Goal: Find specific page/section: Find specific page/section

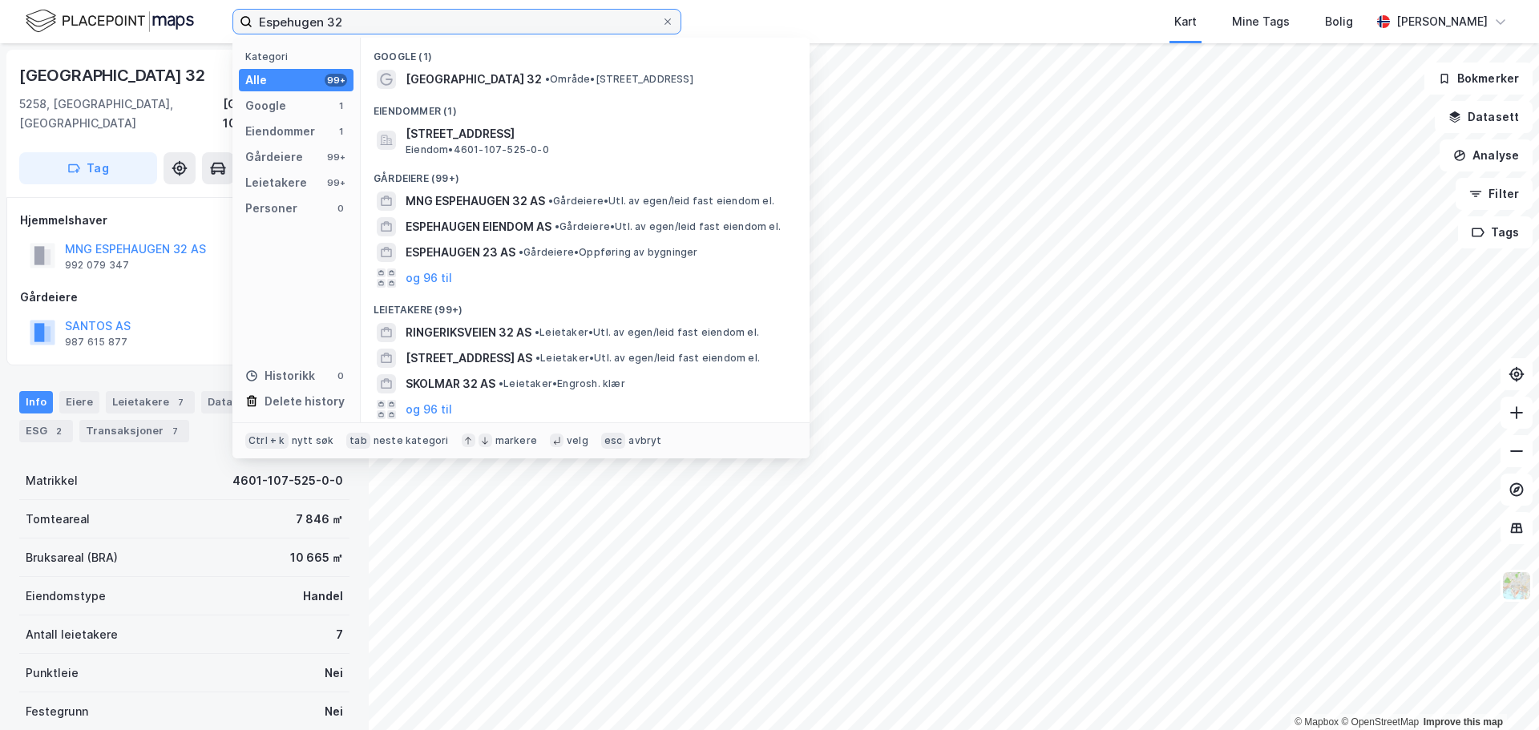
drag, startPoint x: 357, startPoint y: 24, endPoint x: 218, endPoint y: 29, distance: 138.8
click at [218, 29] on div "Espehugen 32 Kategori Alle 99+ Google 1 Eiendommer 1 Gårdeiere 99+ Leietakere 9…" at bounding box center [769, 21] width 1539 height 43
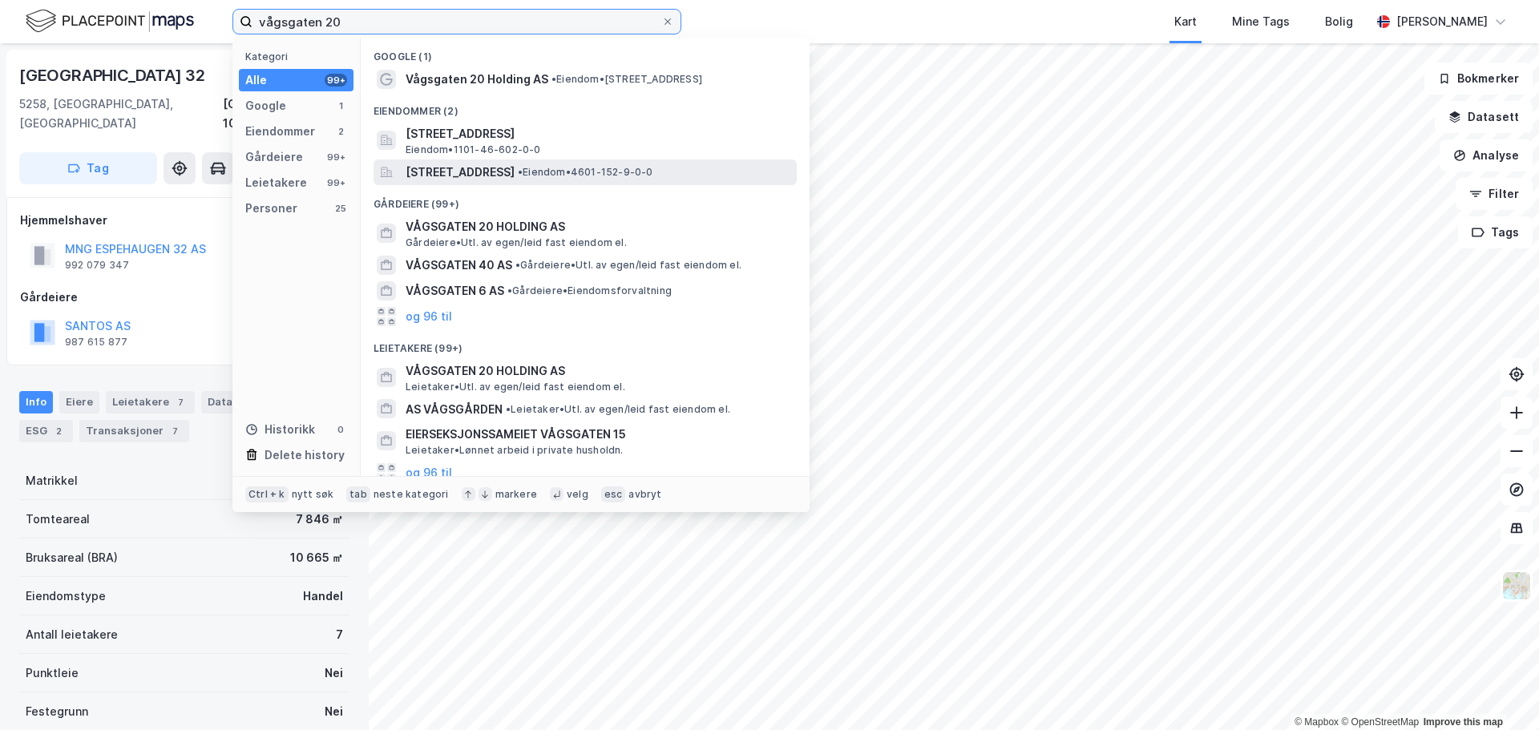
type input "vågsgaten 20"
click at [515, 176] on span "[STREET_ADDRESS]" at bounding box center [460, 172] width 109 height 19
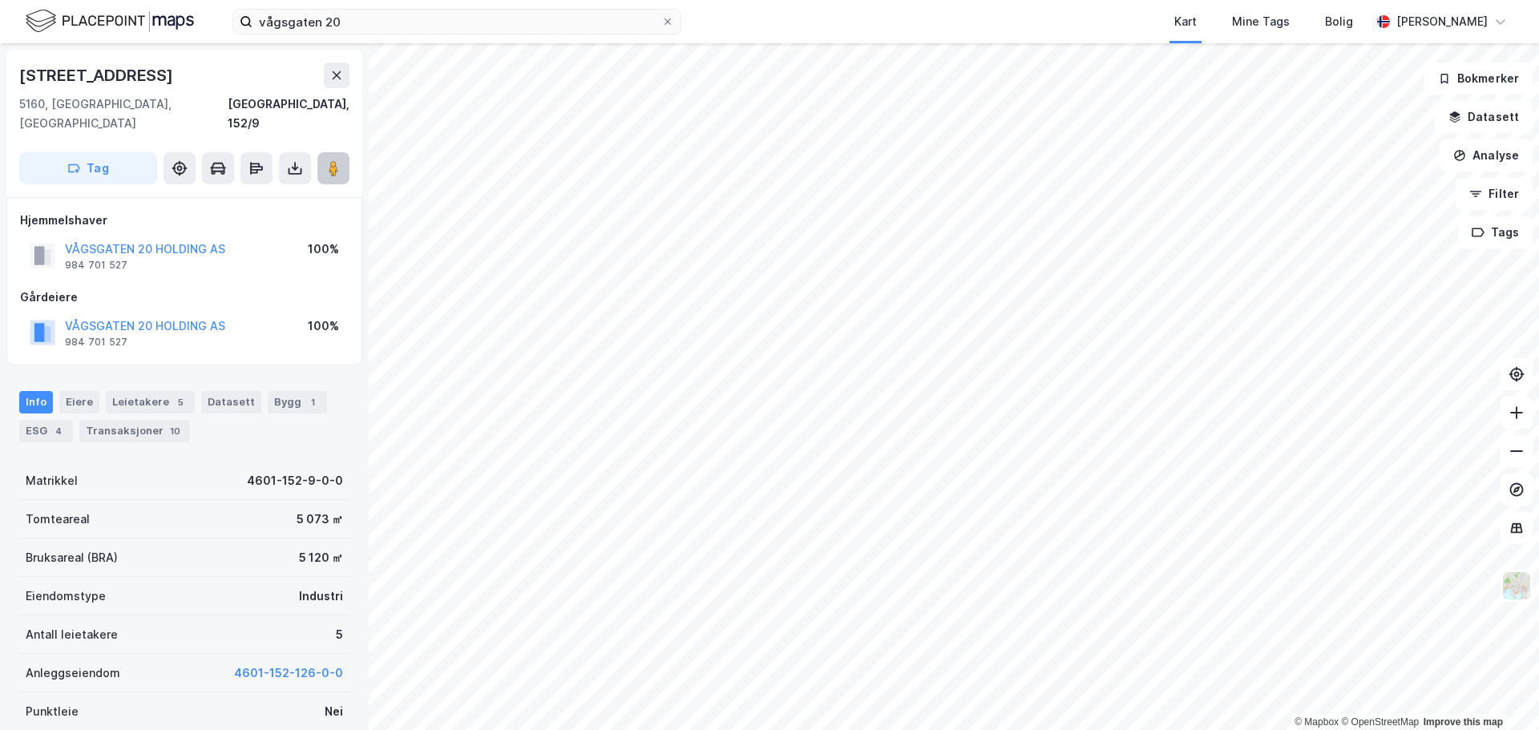
click at [324, 158] on button at bounding box center [333, 168] width 32 height 32
click at [1517, 595] on img at bounding box center [1516, 586] width 30 height 30
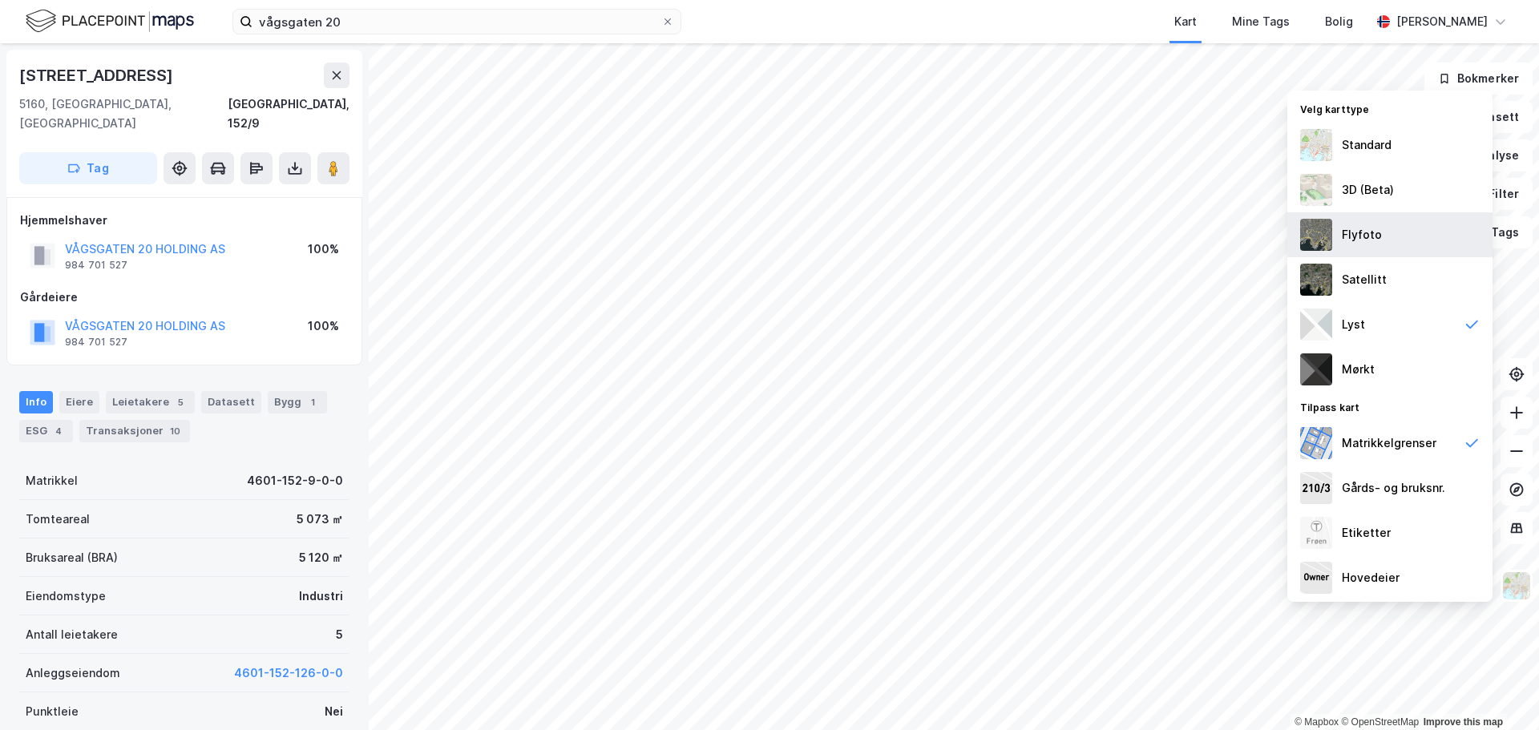
click at [1359, 248] on div "Flyfoto" at bounding box center [1389, 234] width 205 height 45
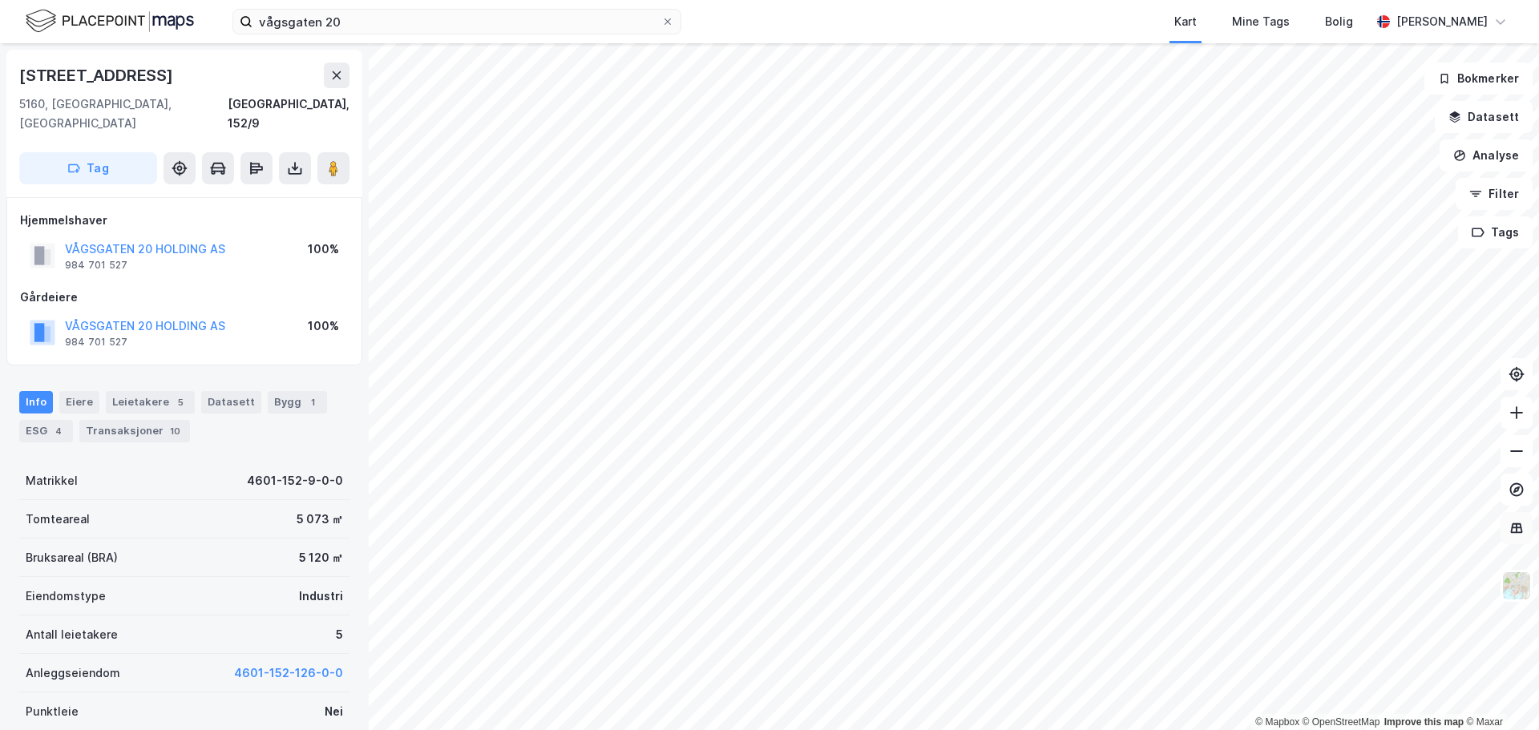
click at [1507, 519] on button at bounding box center [1517, 528] width 32 height 32
click at [1517, 531] on icon at bounding box center [1517, 528] width 16 height 16
click at [1484, 124] on button "Datasett" at bounding box center [1484, 117] width 98 height 32
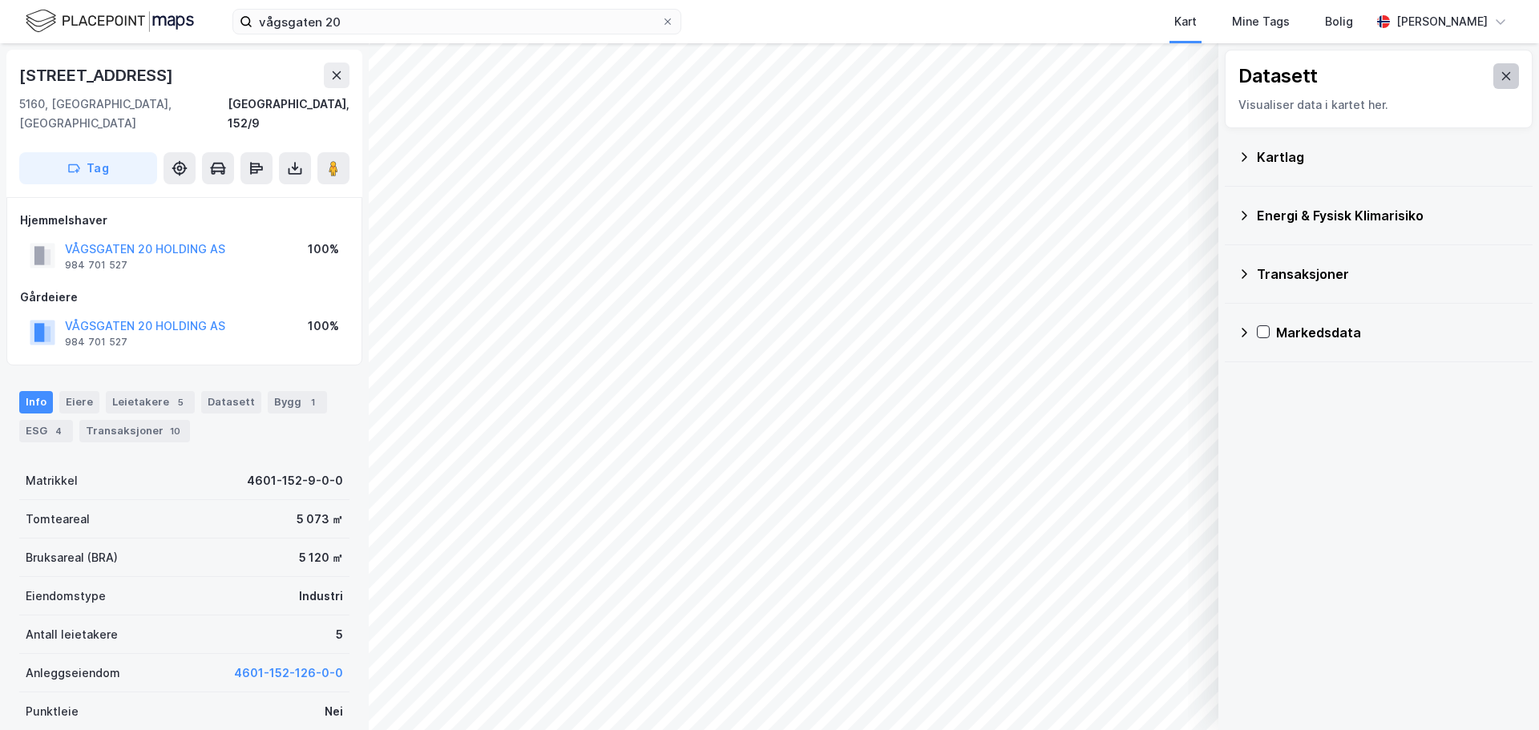
click at [1495, 87] on button at bounding box center [1506, 76] width 26 height 26
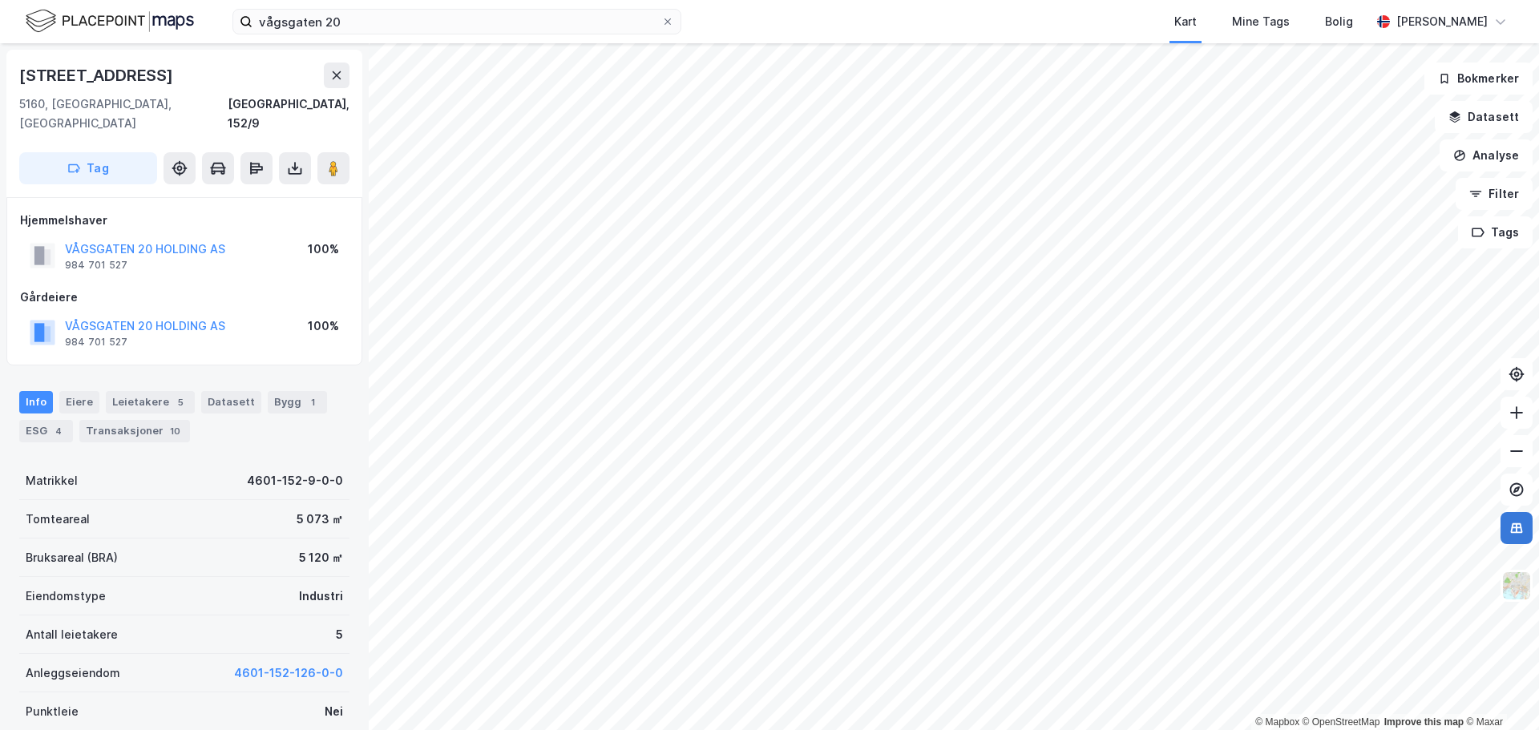
click at [1516, 531] on icon at bounding box center [1517, 528] width 16 height 16
click at [1517, 590] on img at bounding box center [1516, 586] width 30 height 30
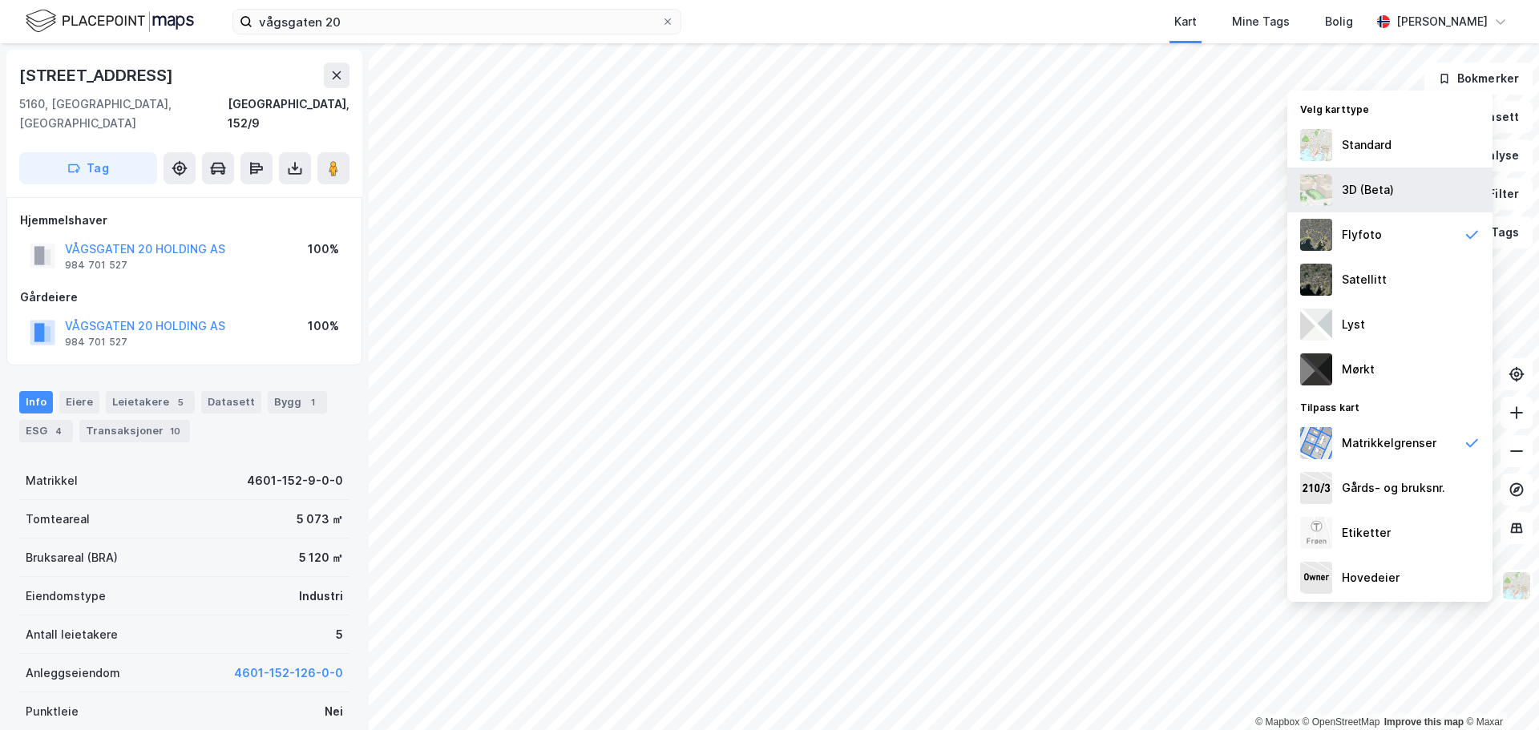
click at [1371, 194] on div "3D (Beta)" at bounding box center [1368, 189] width 52 height 19
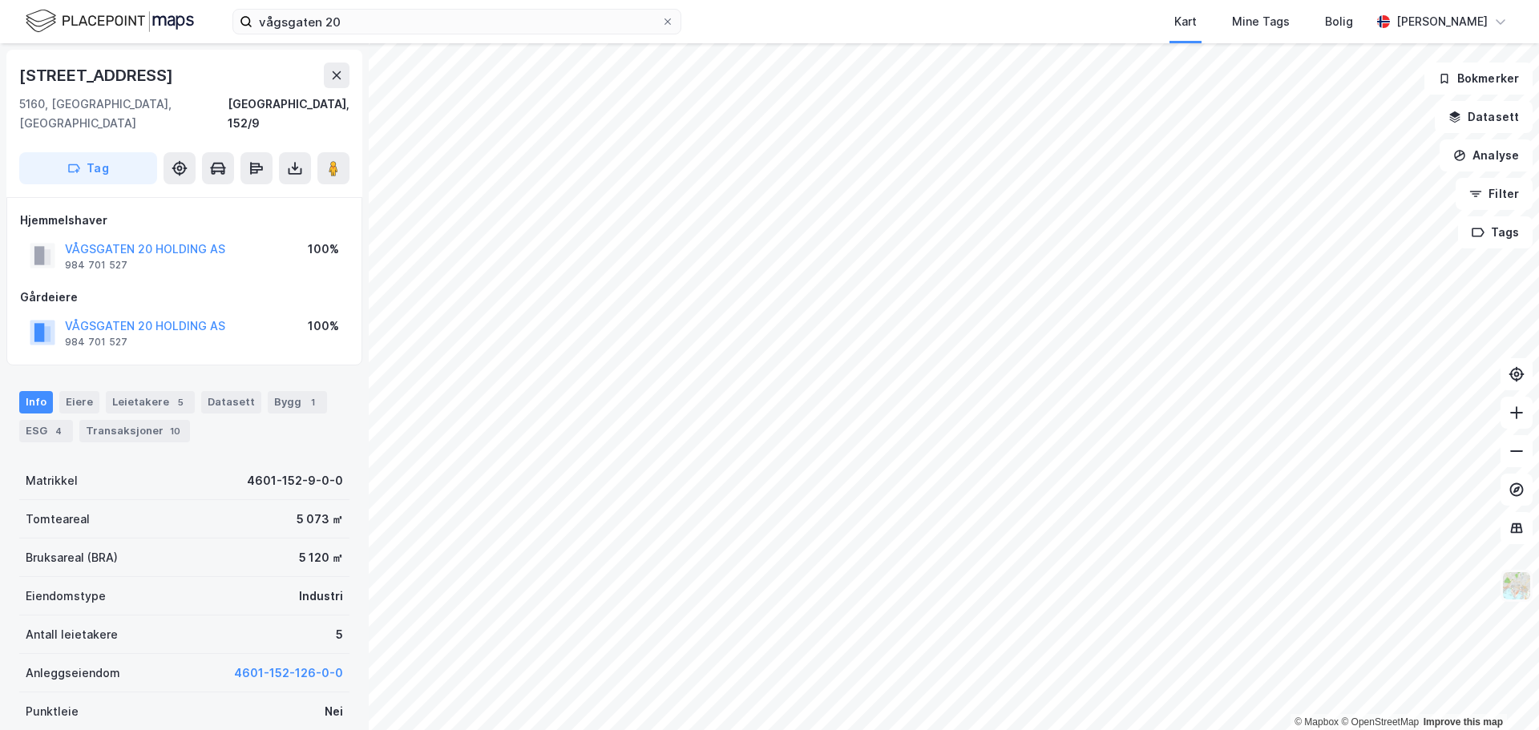
click at [1521, 597] on img at bounding box center [1516, 586] width 30 height 30
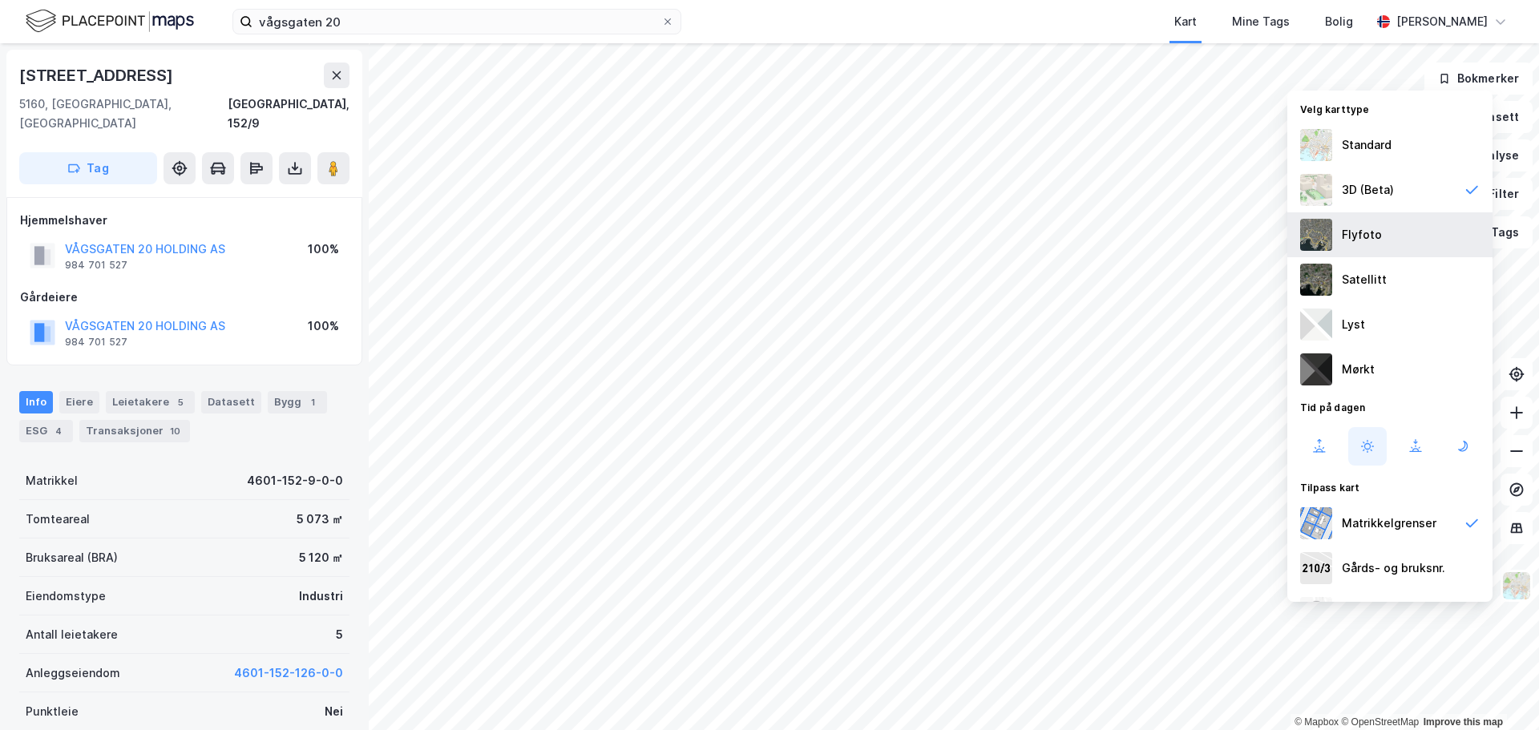
click at [1375, 240] on div "Flyfoto" at bounding box center [1362, 234] width 40 height 19
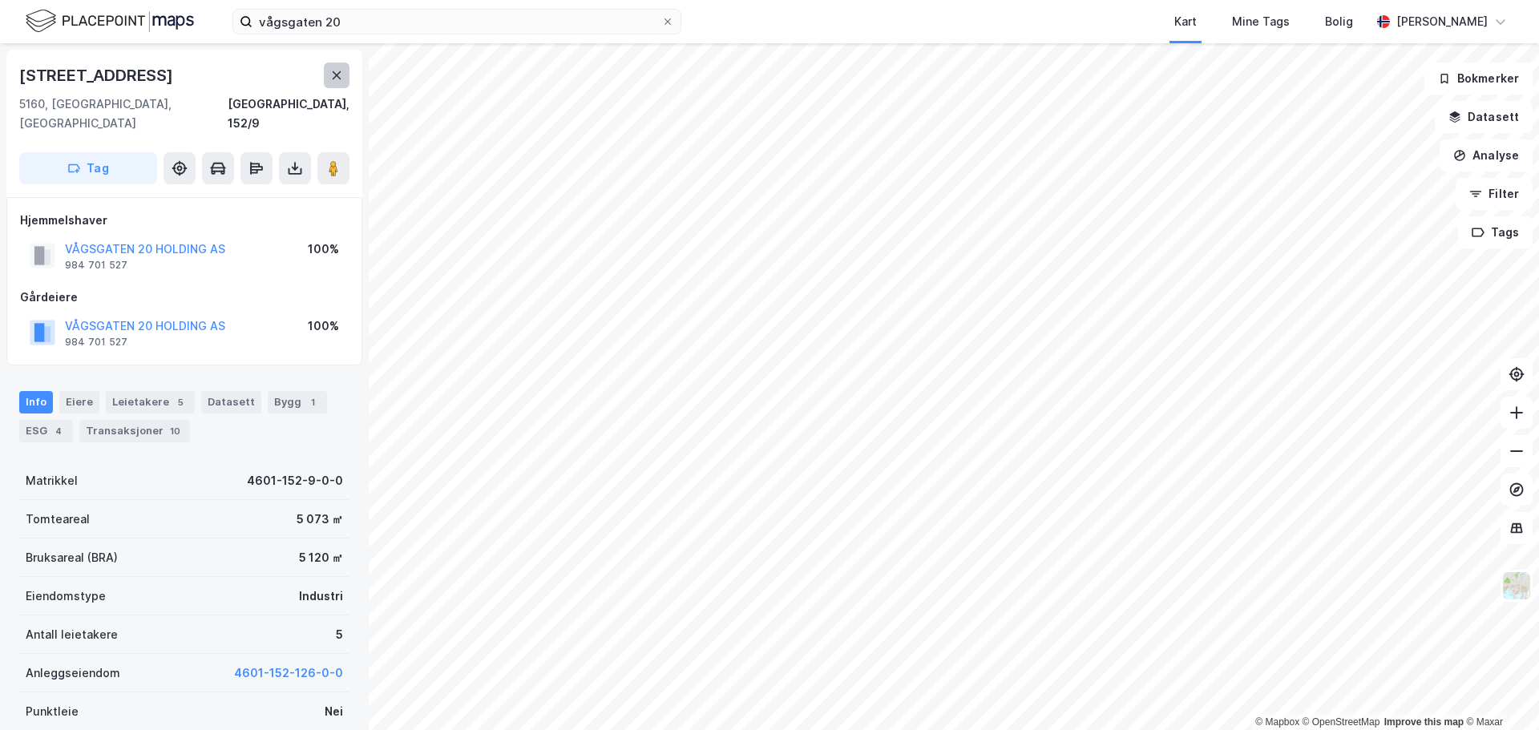
click at [337, 77] on icon at bounding box center [336, 75] width 13 height 13
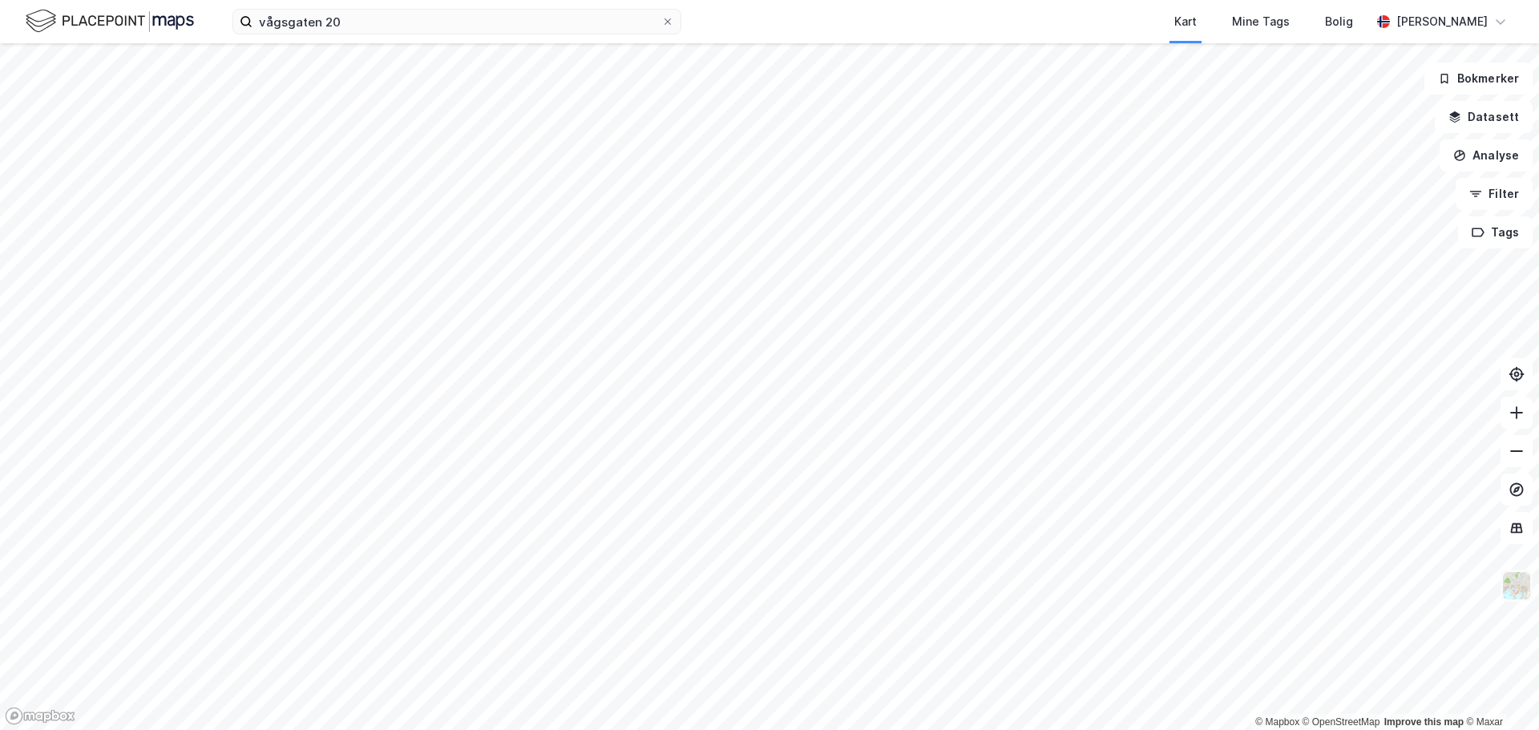
click at [1517, 591] on img at bounding box center [1516, 586] width 30 height 30
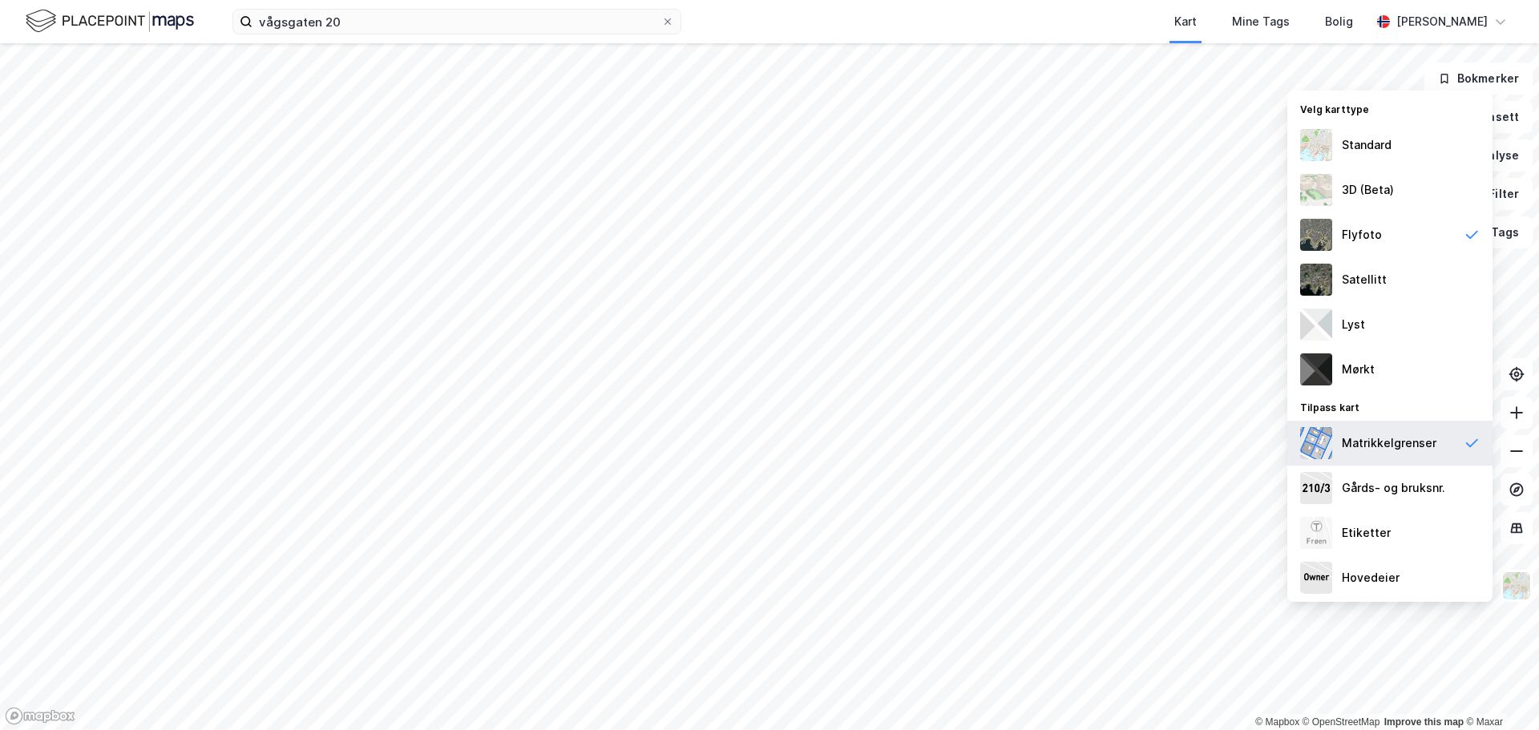
click at [1407, 450] on div "Matrikkelgrenser" at bounding box center [1389, 443] width 95 height 19
